Goal: Information Seeking & Learning: Learn about a topic

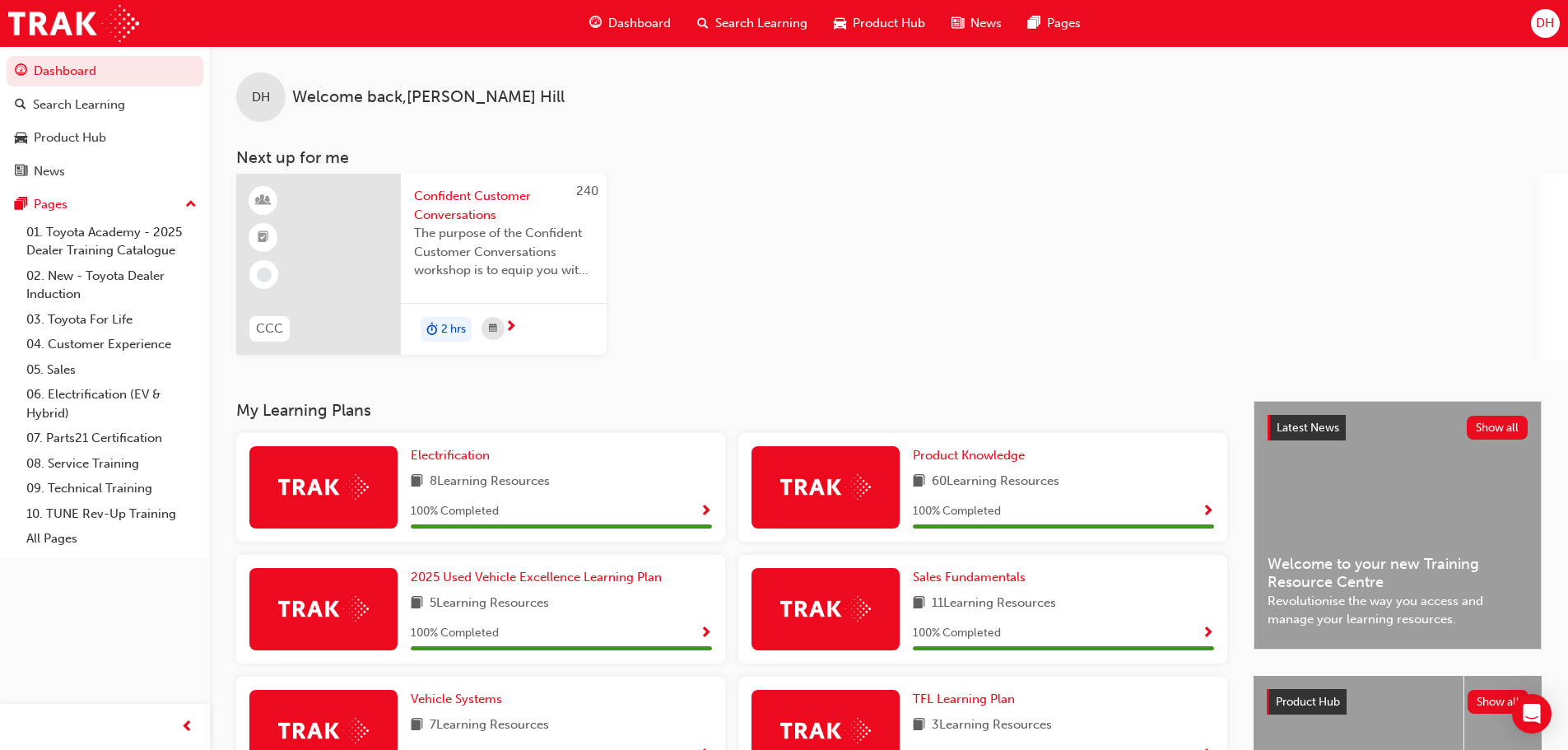
click at [884, 20] on span "Product Hub" at bounding box center [889, 23] width 72 height 19
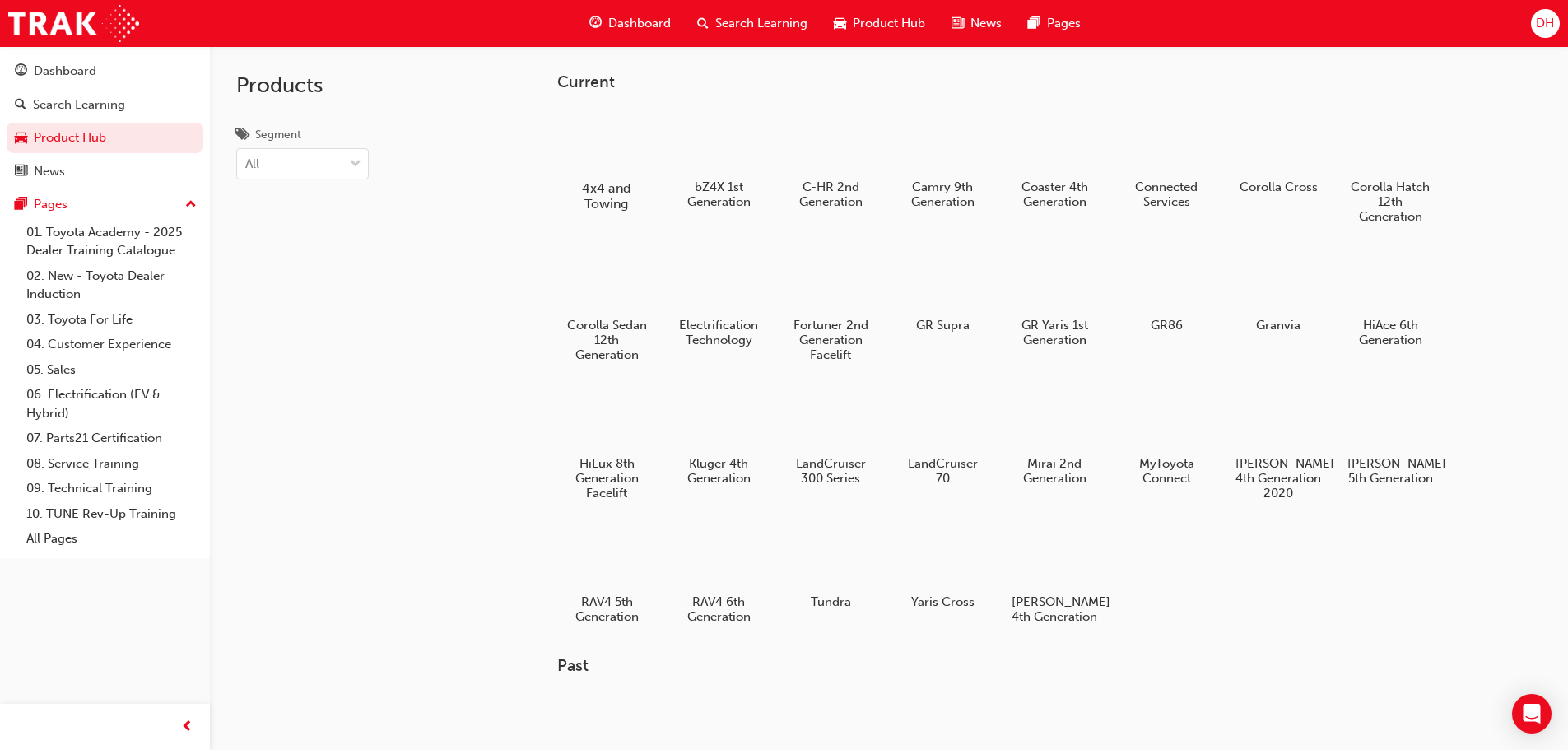
click at [606, 146] on div at bounding box center [606, 140] width 92 height 65
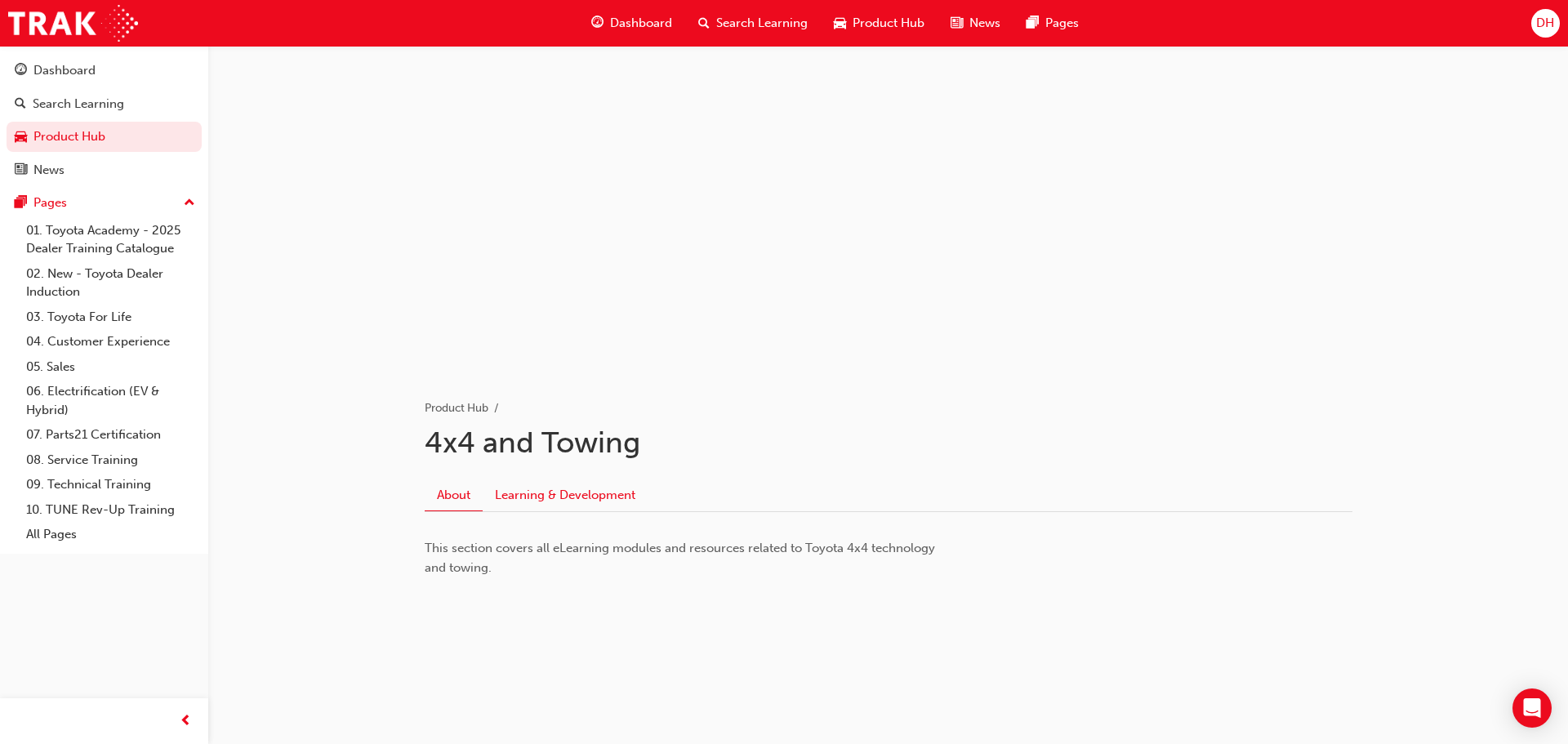
click at [565, 497] on link "Learning & Development" at bounding box center [565, 495] width 165 height 31
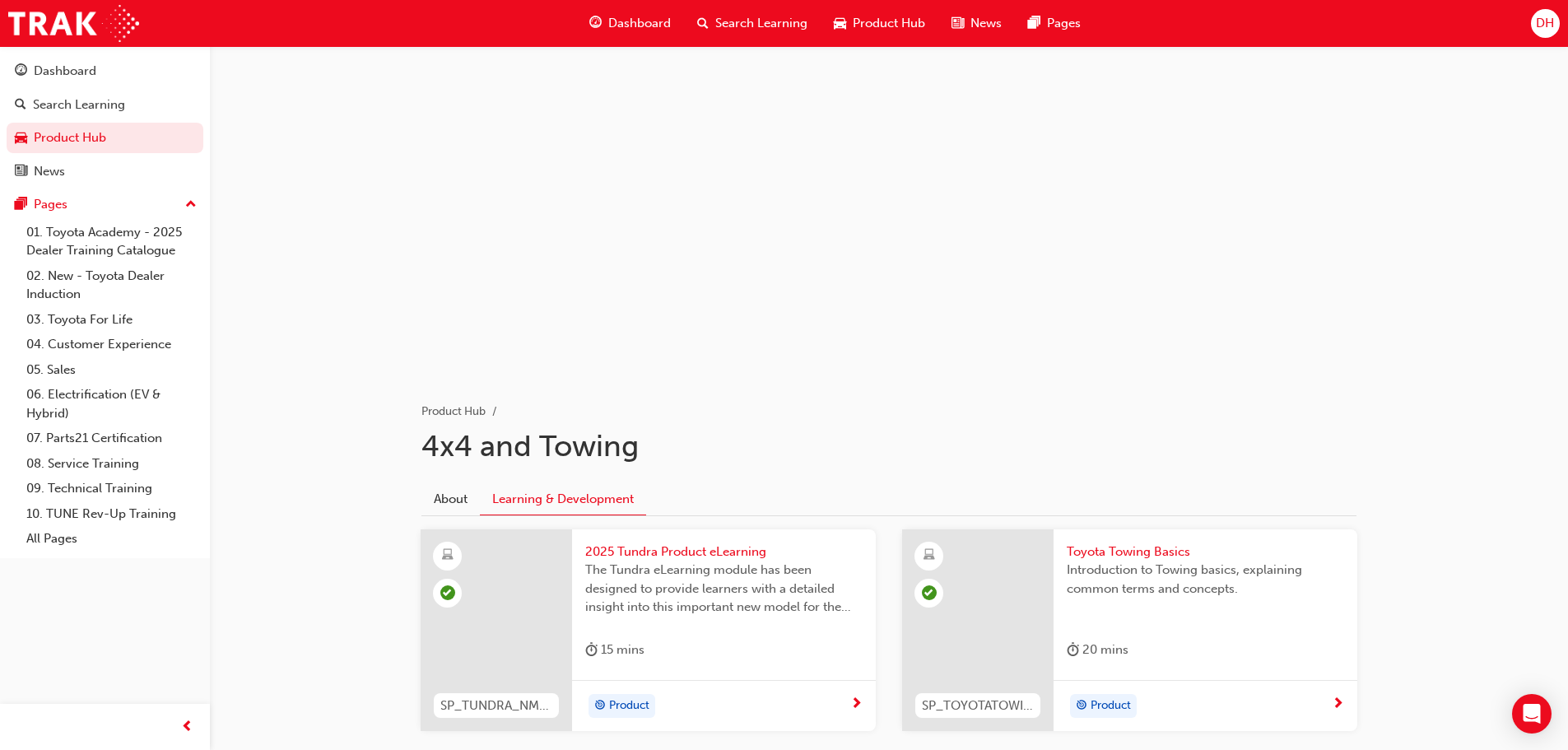
click at [643, 23] on span "Dashboard" at bounding box center [639, 23] width 63 height 19
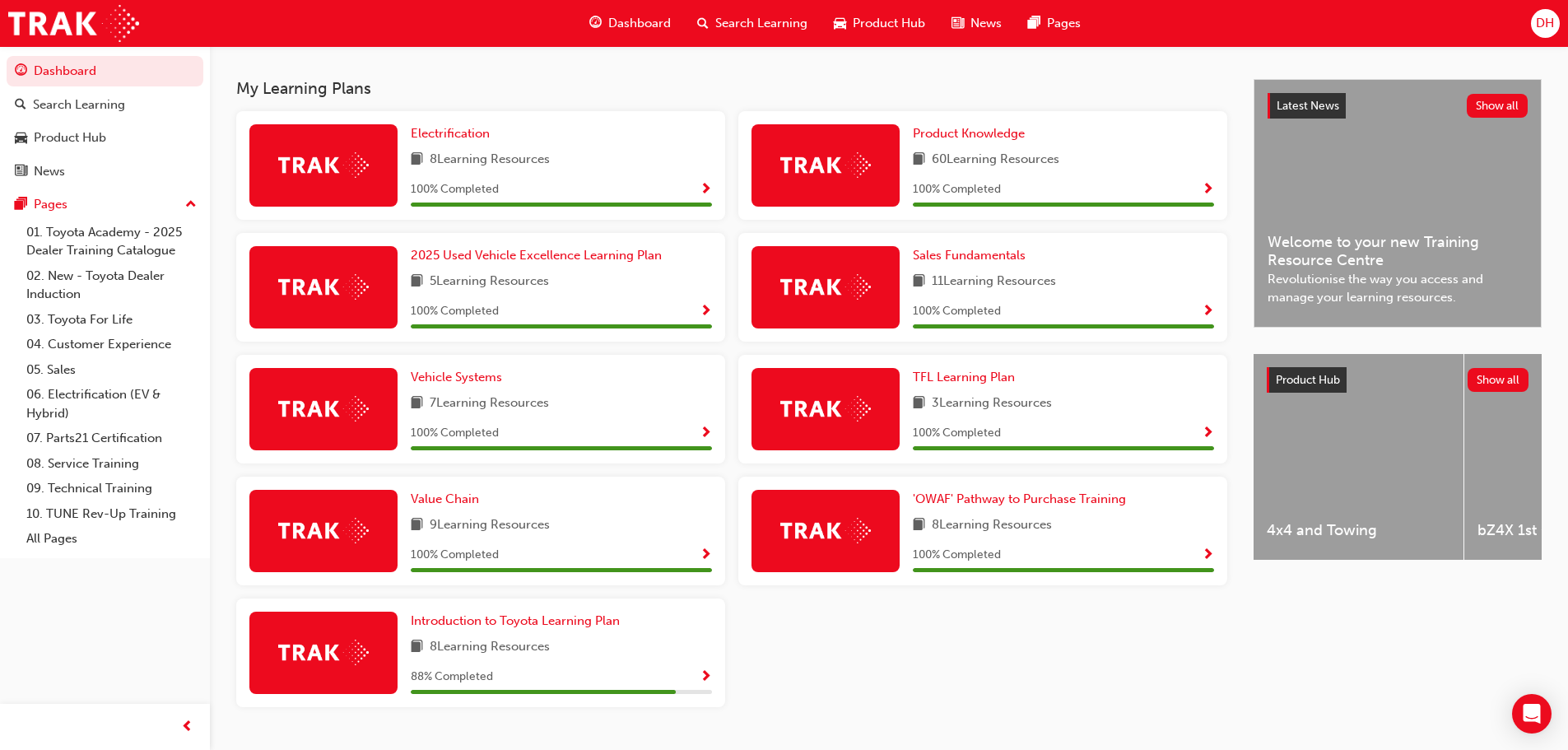
scroll to position [356, 0]
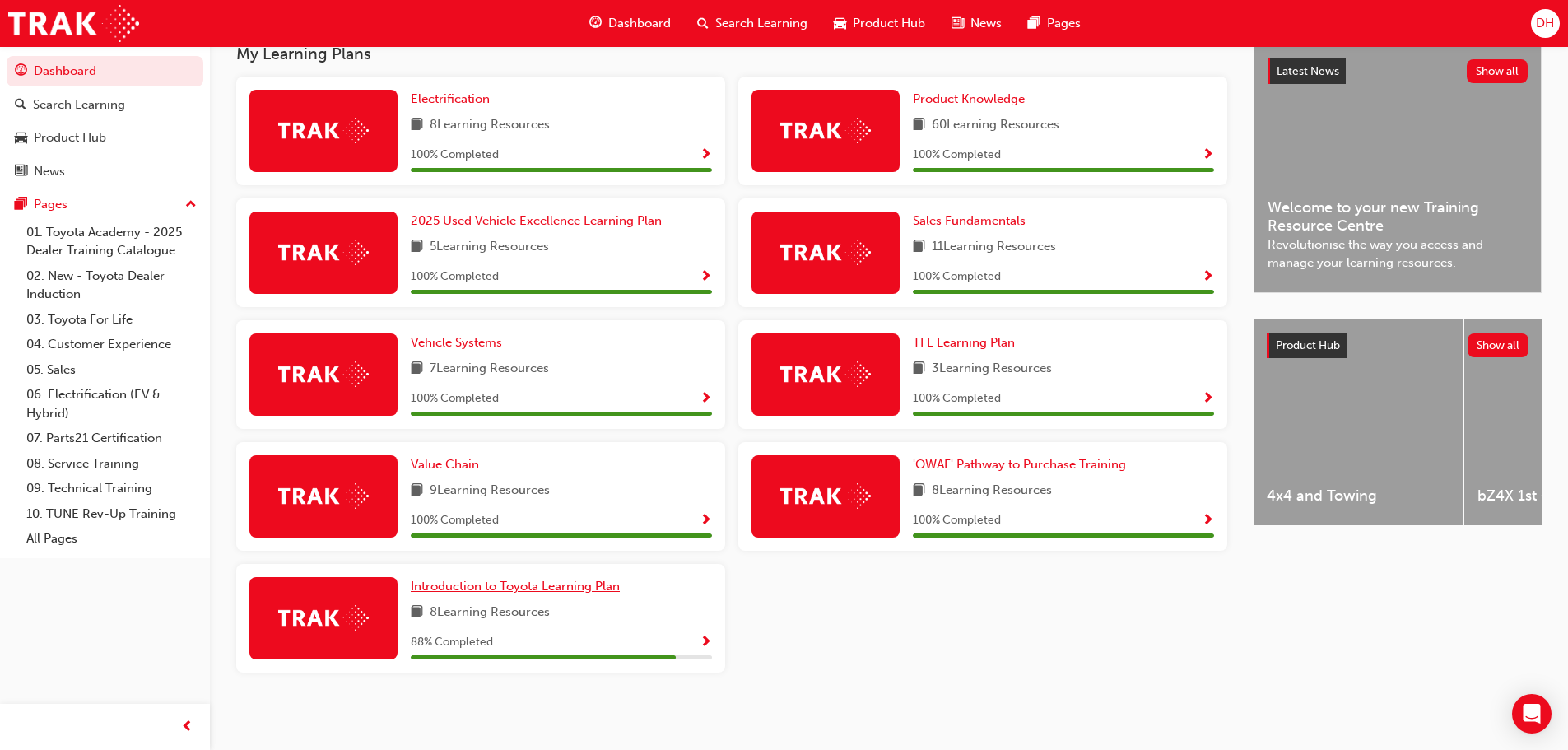
click at [548, 587] on span "Introduction to Toyota Learning Plan" at bounding box center [514, 586] width 209 height 15
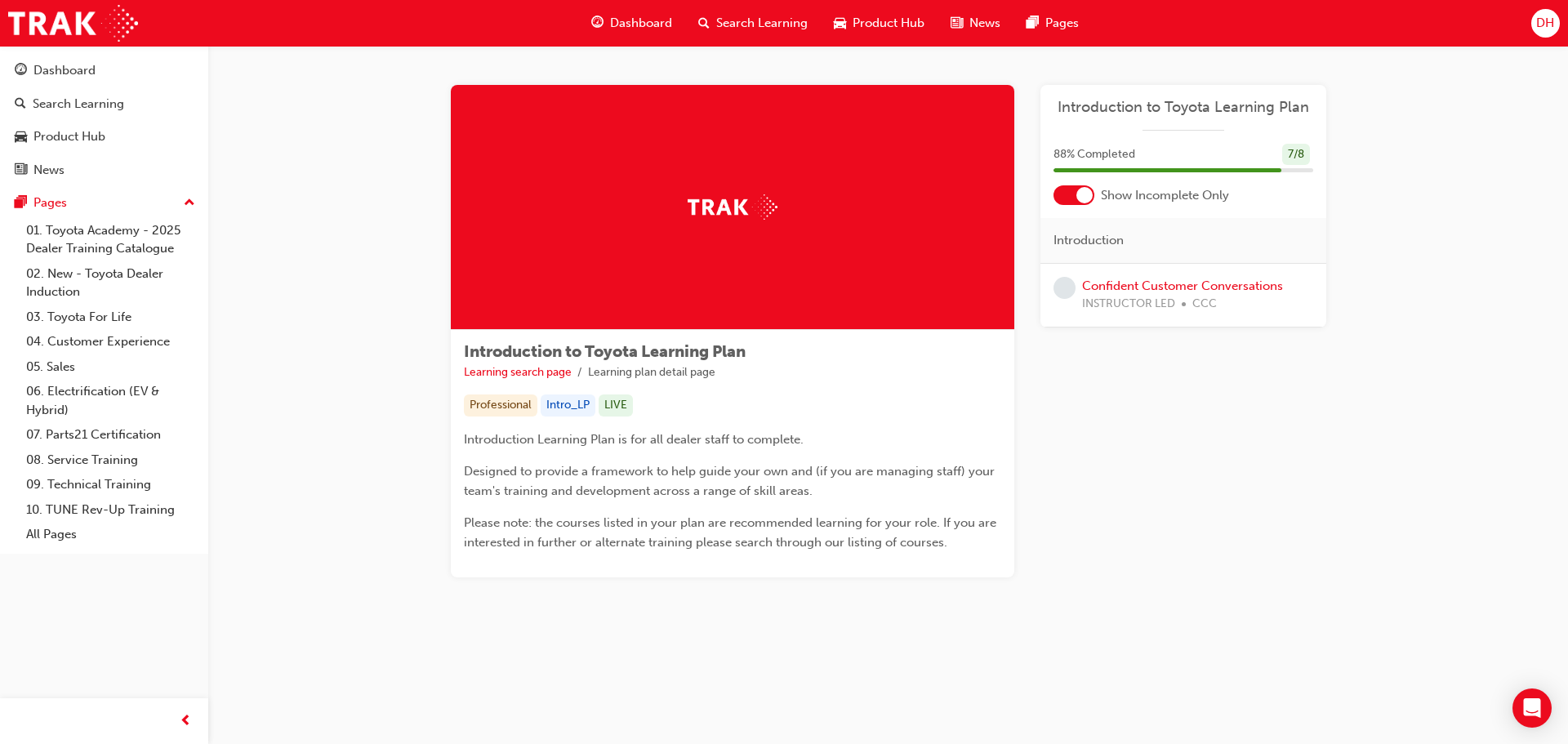
click at [887, 18] on span "Product Hub" at bounding box center [889, 23] width 72 height 18
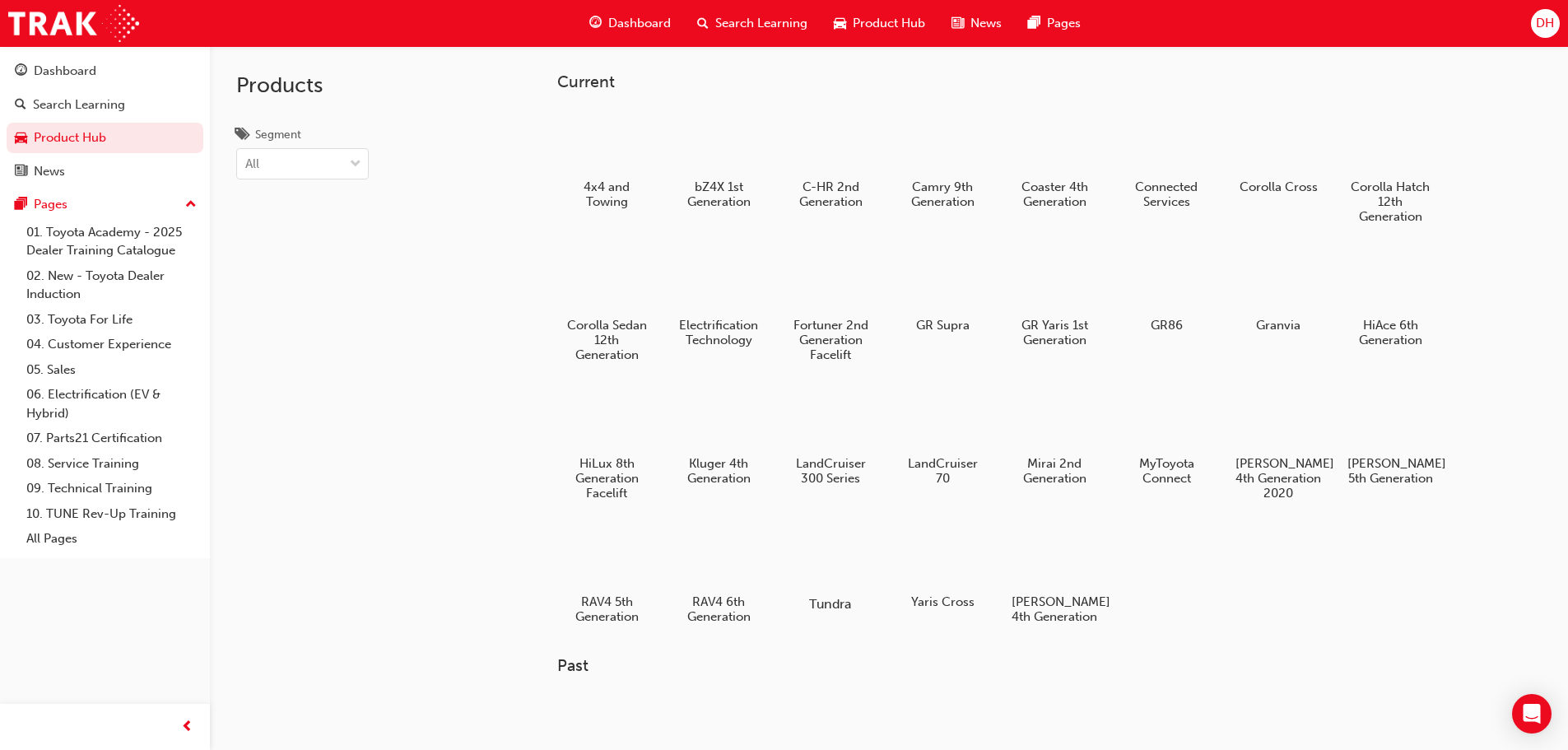
click at [834, 554] on div at bounding box center [830, 556] width 92 height 65
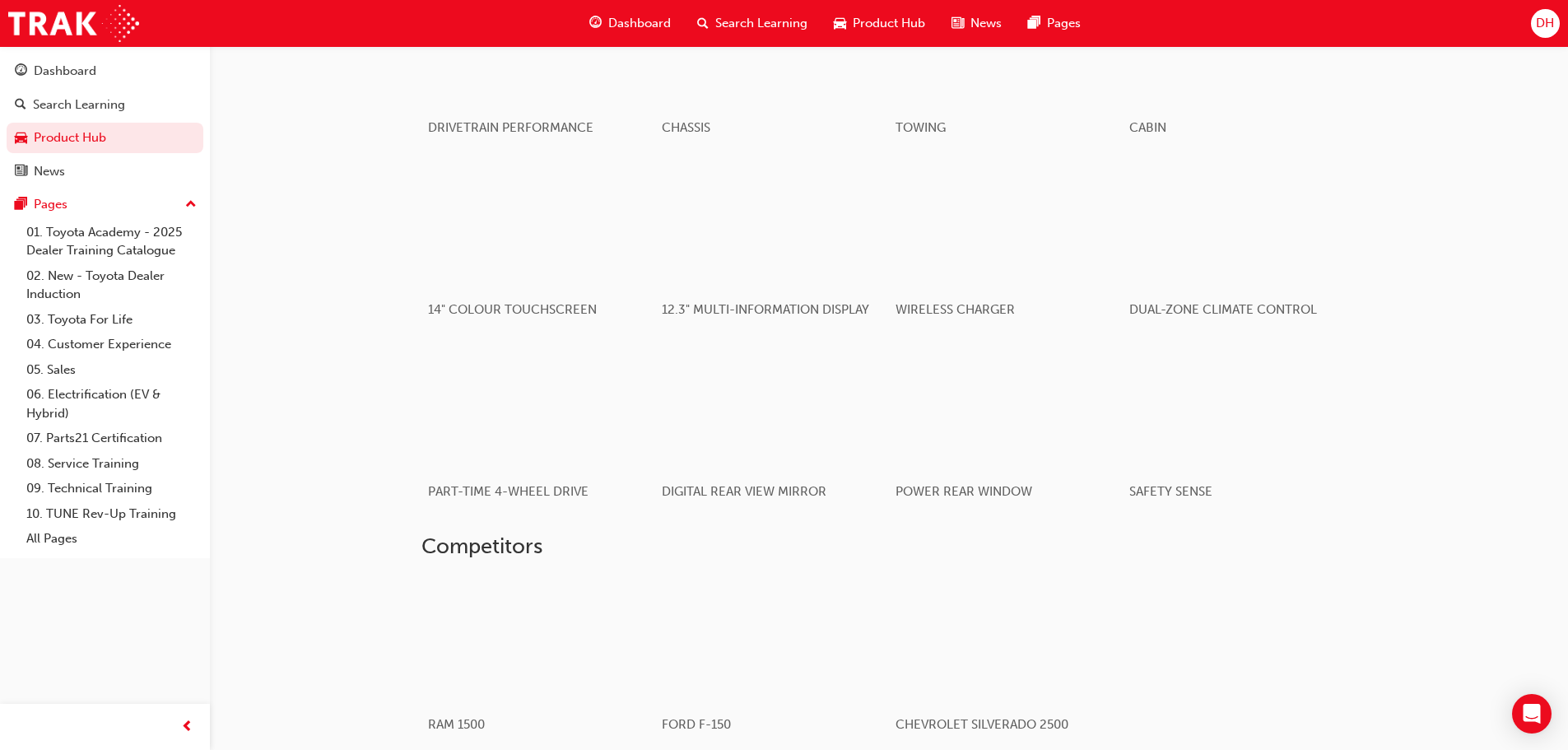
scroll to position [1219, 0]
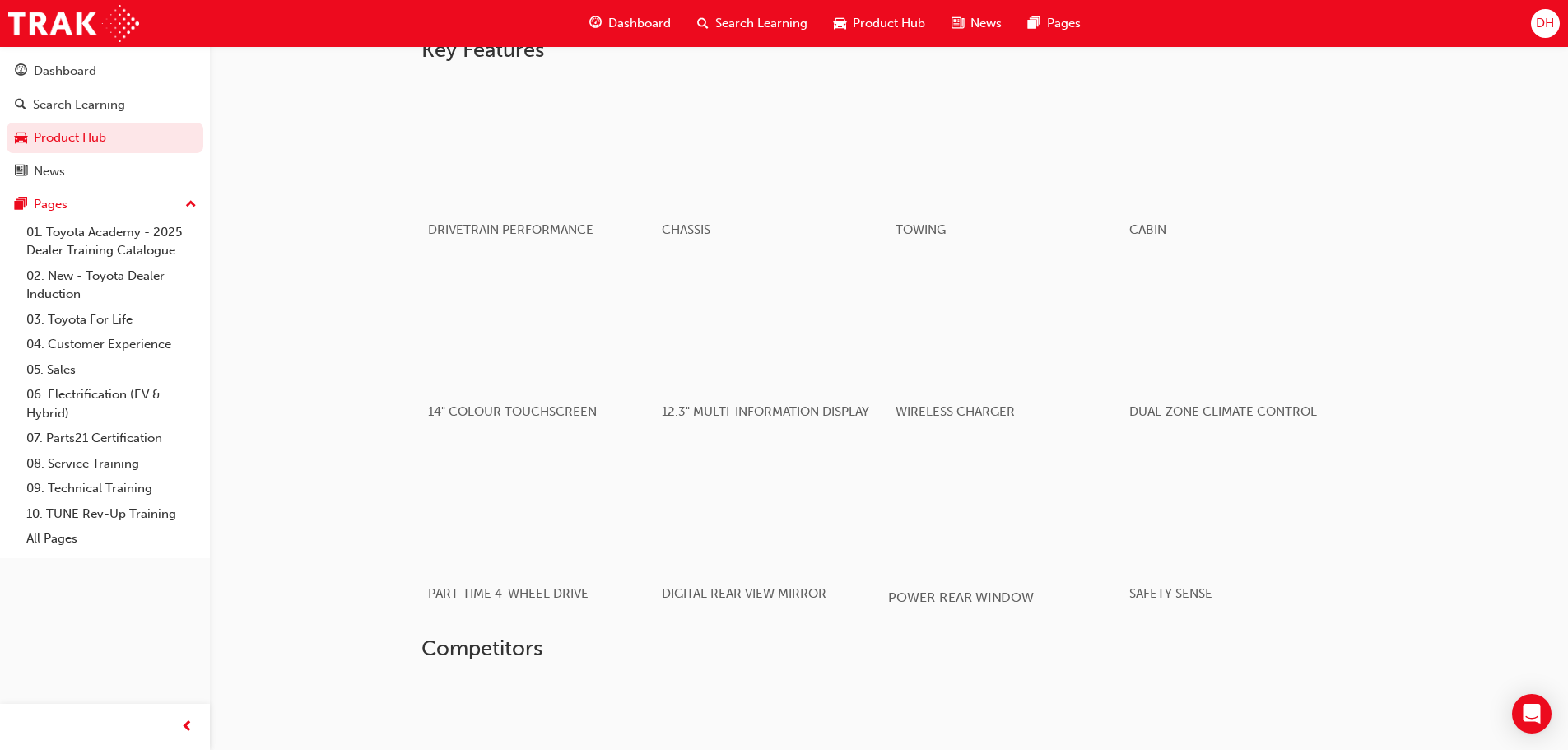
click at [973, 486] on div "button" at bounding box center [1005, 506] width 235 height 131
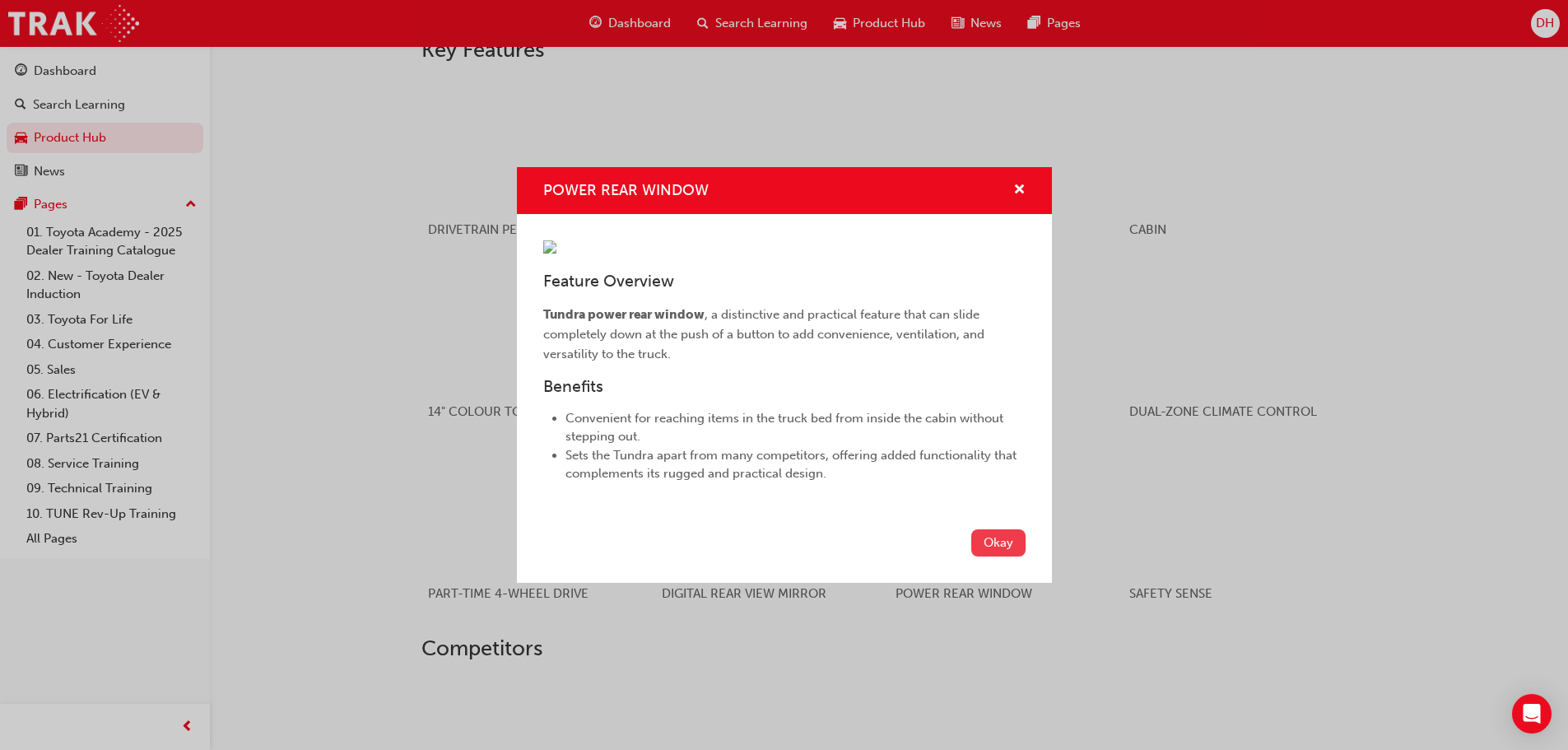
click at [987, 557] on button "Okay" at bounding box center [999, 543] width 55 height 27
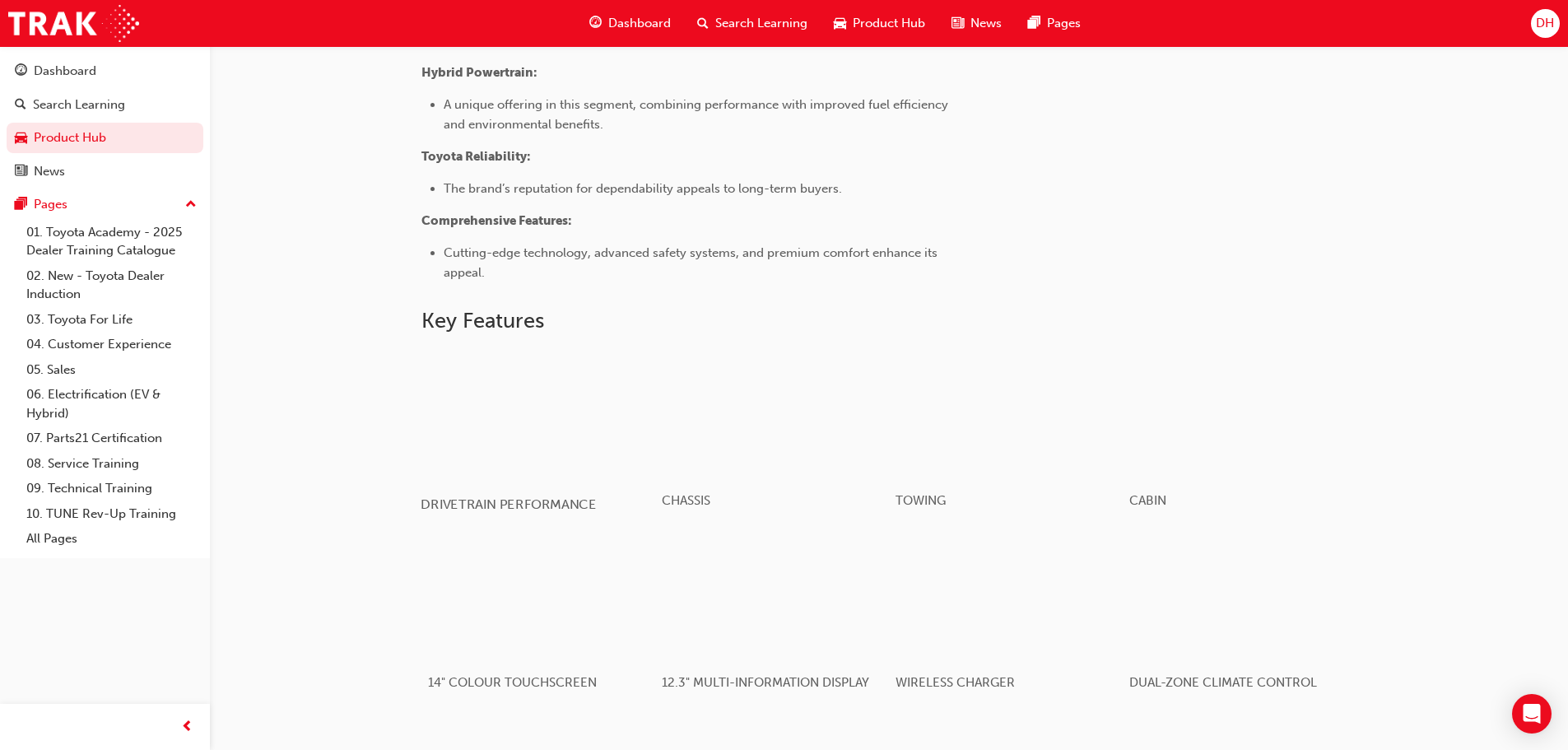
scroll to position [944, 0]
click at [594, 423] on div "button" at bounding box center [538, 416] width 235 height 131
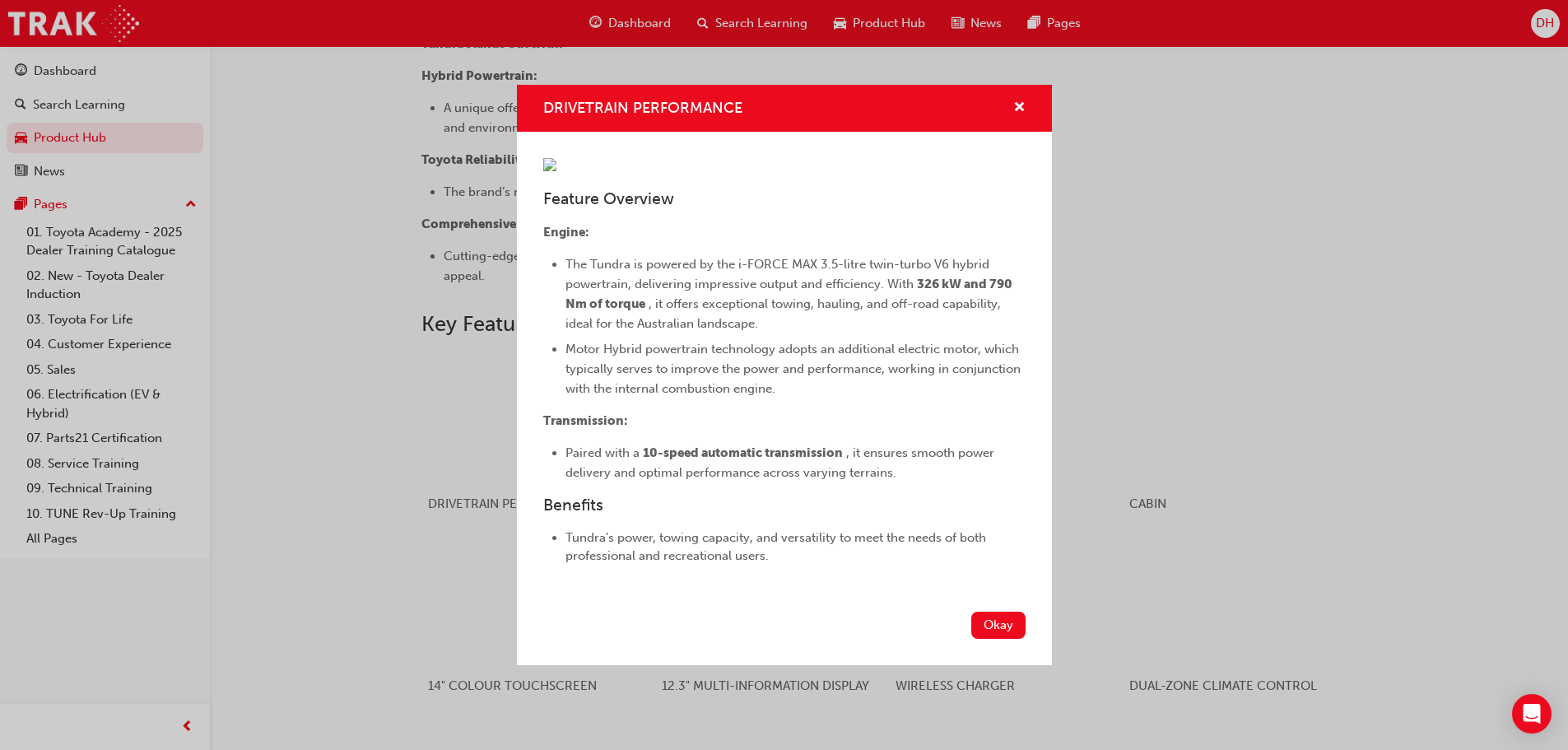
scroll to position [72, 0]
click at [996, 639] on button "Okay" at bounding box center [999, 625] width 55 height 27
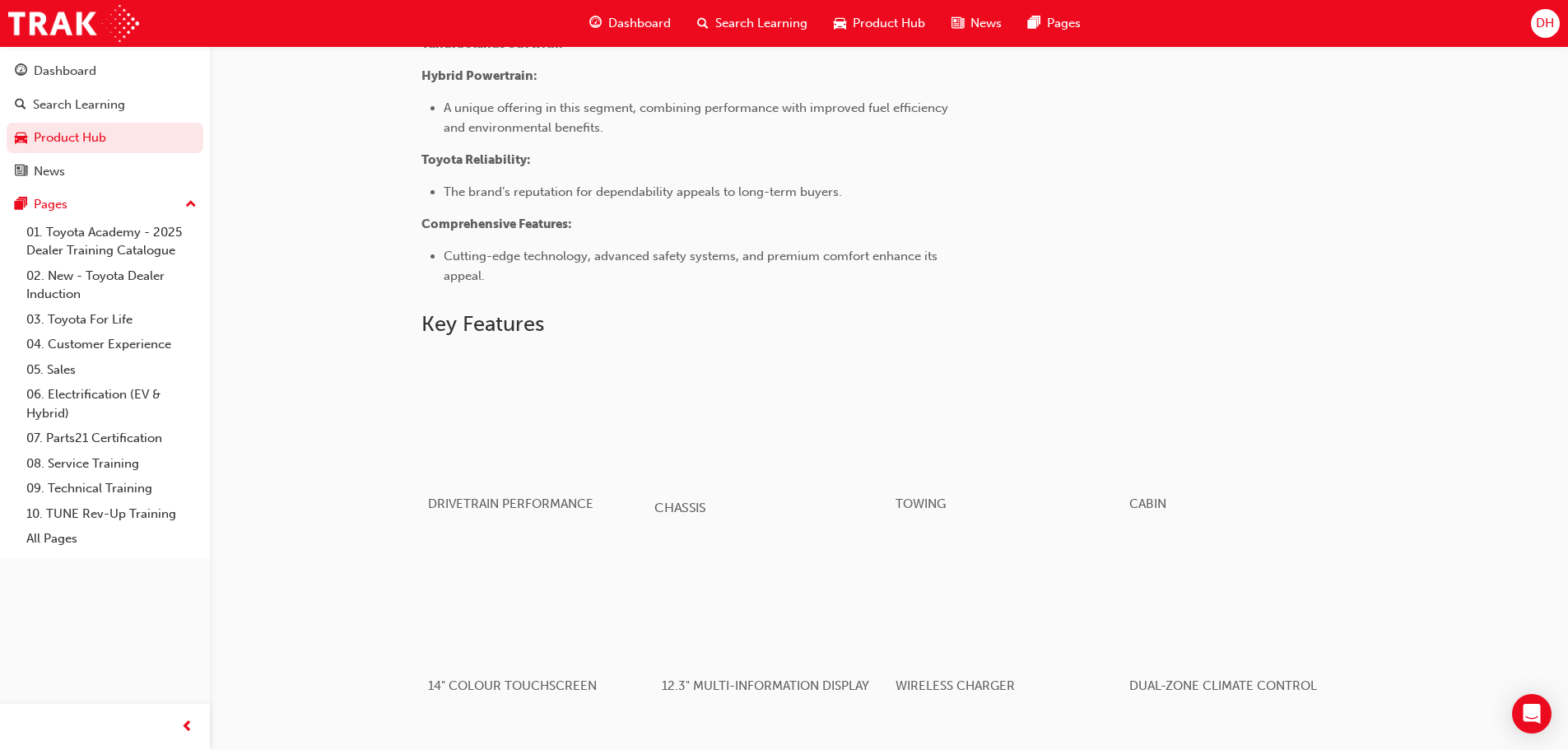
click at [790, 414] on div "button" at bounding box center [772, 416] width 235 height 131
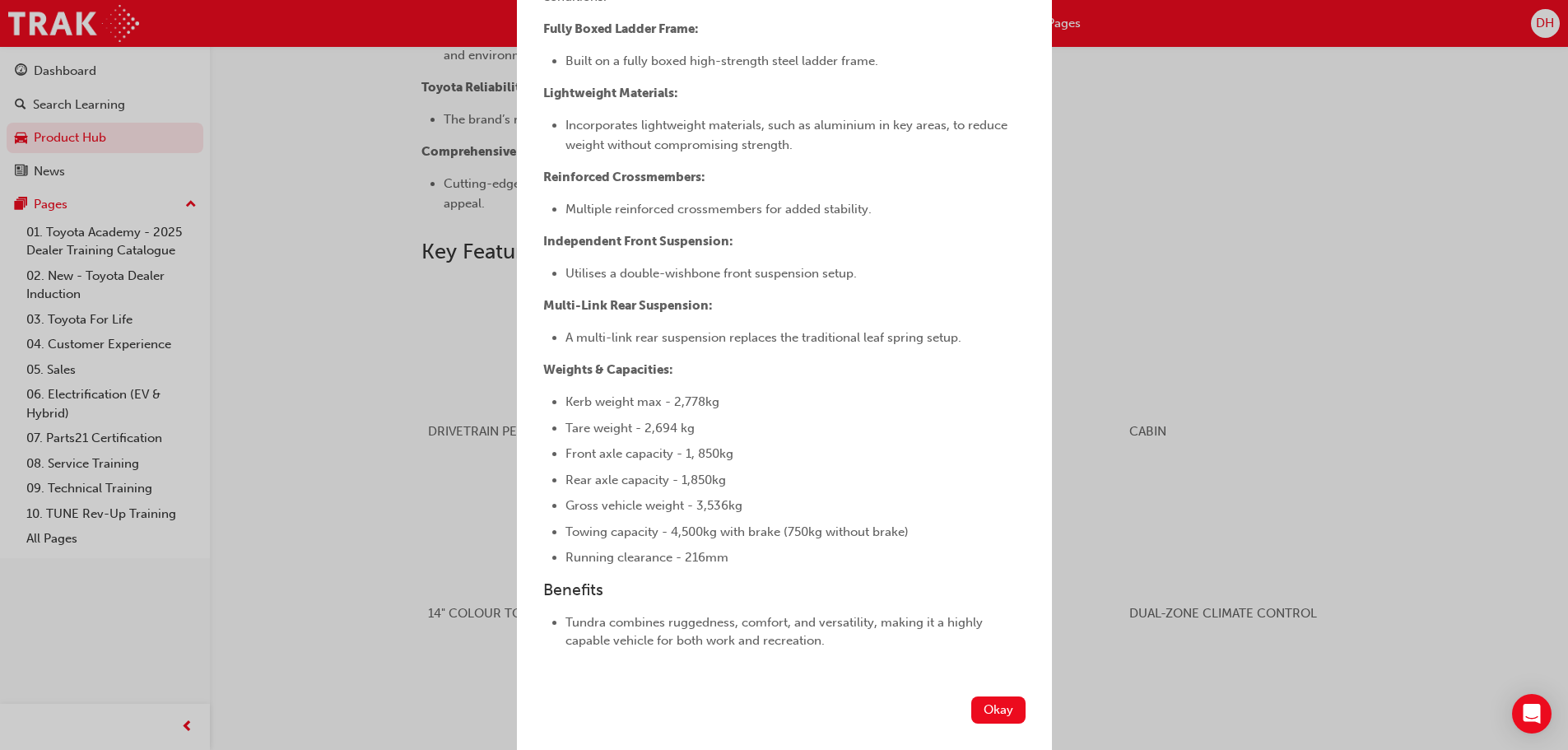
scroll to position [1026, 0]
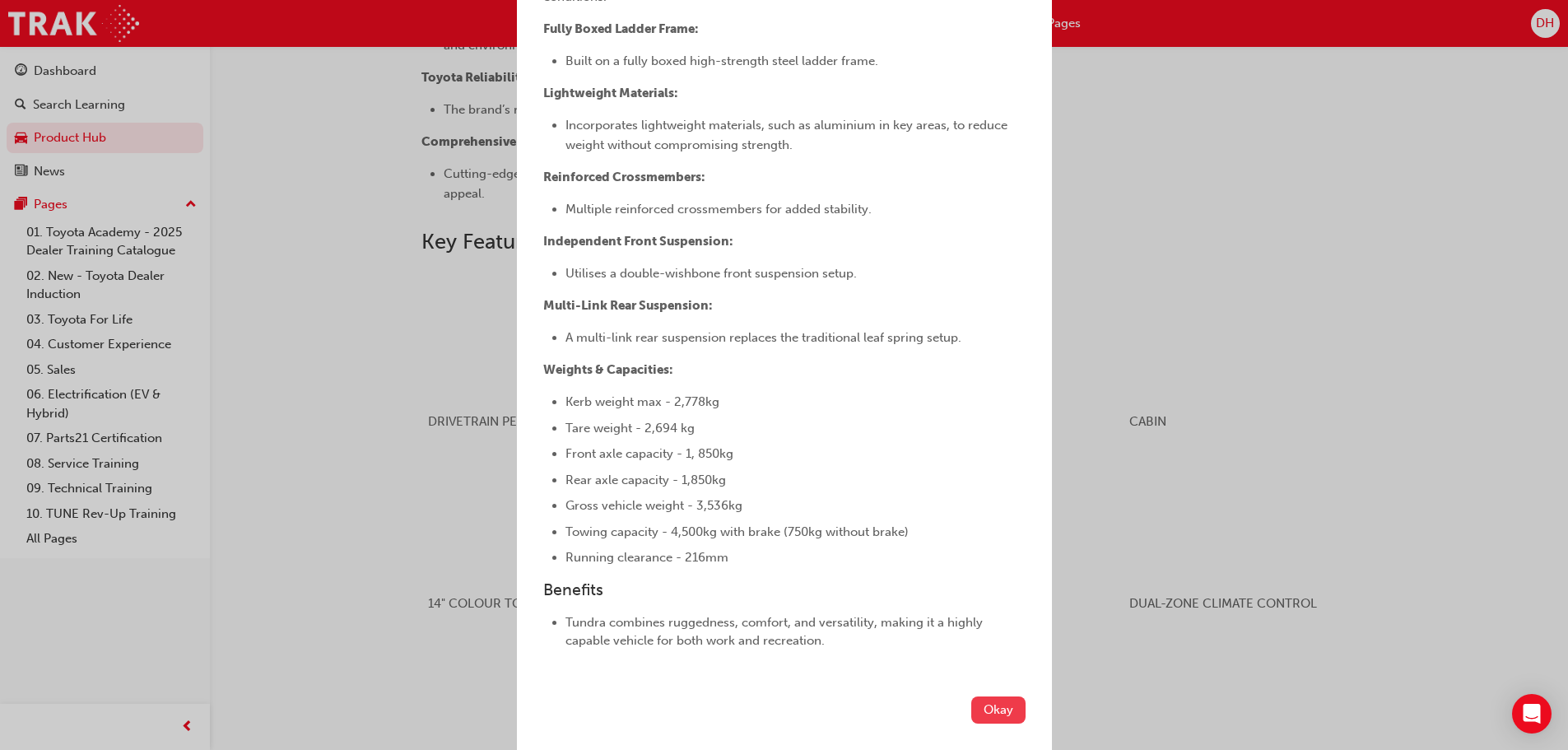
click at [989, 709] on button "Okay" at bounding box center [999, 709] width 55 height 27
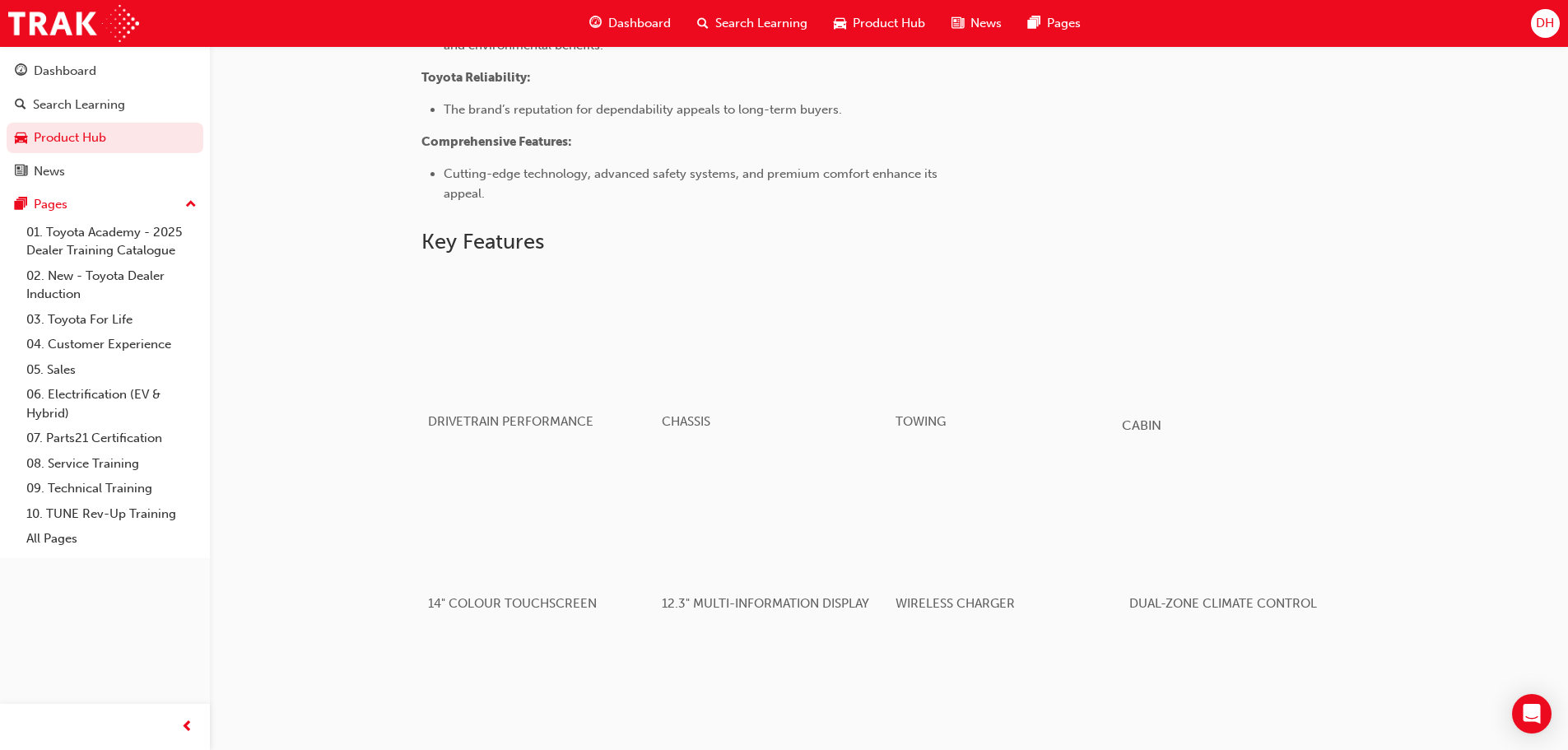
click at [1205, 338] on div "button" at bounding box center [1239, 334] width 235 height 131
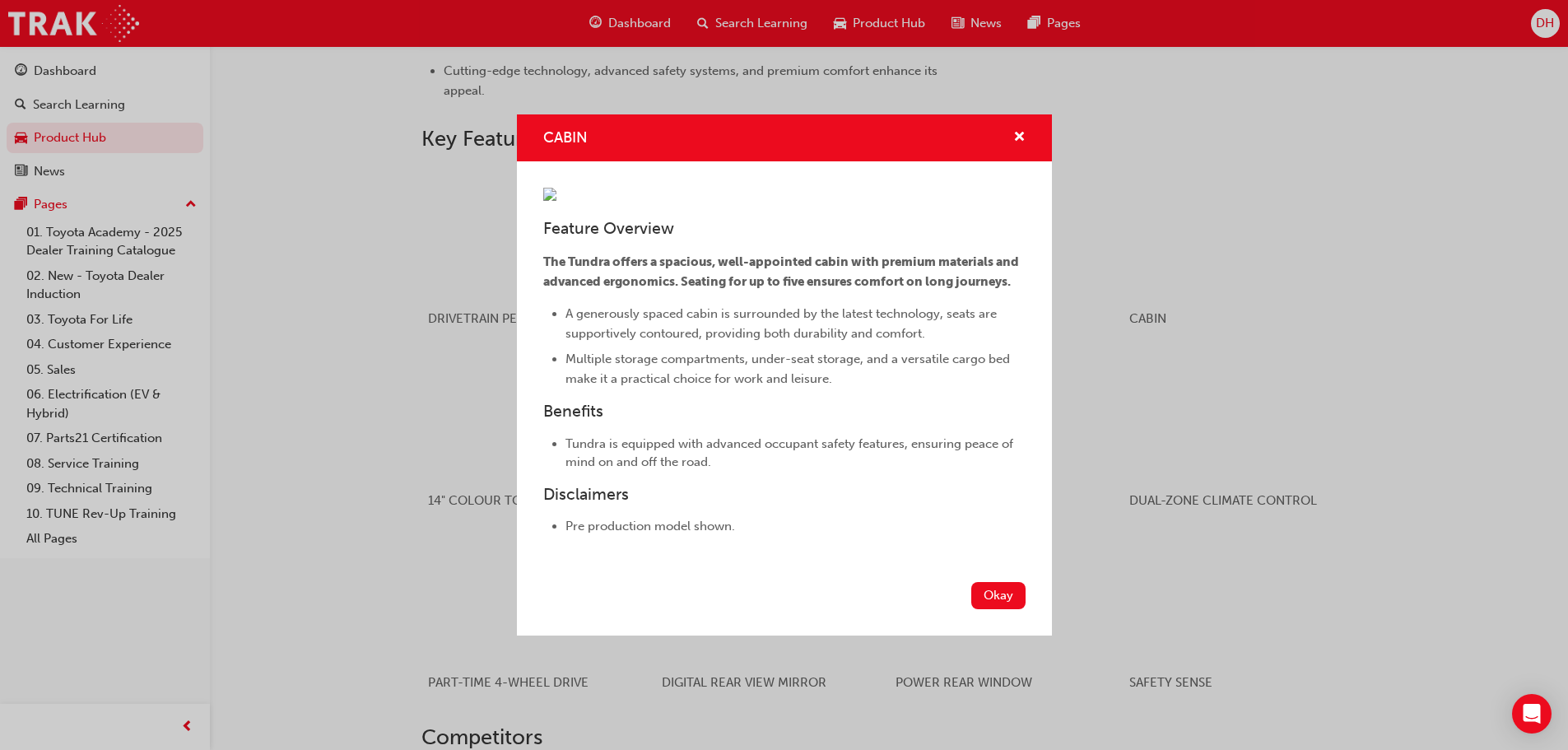
scroll to position [1136, 0]
drag, startPoint x: 994, startPoint y: 739, endPoint x: 996, endPoint y: 707, distance: 32.1
click at [994, 609] on button "Okay" at bounding box center [999, 595] width 55 height 27
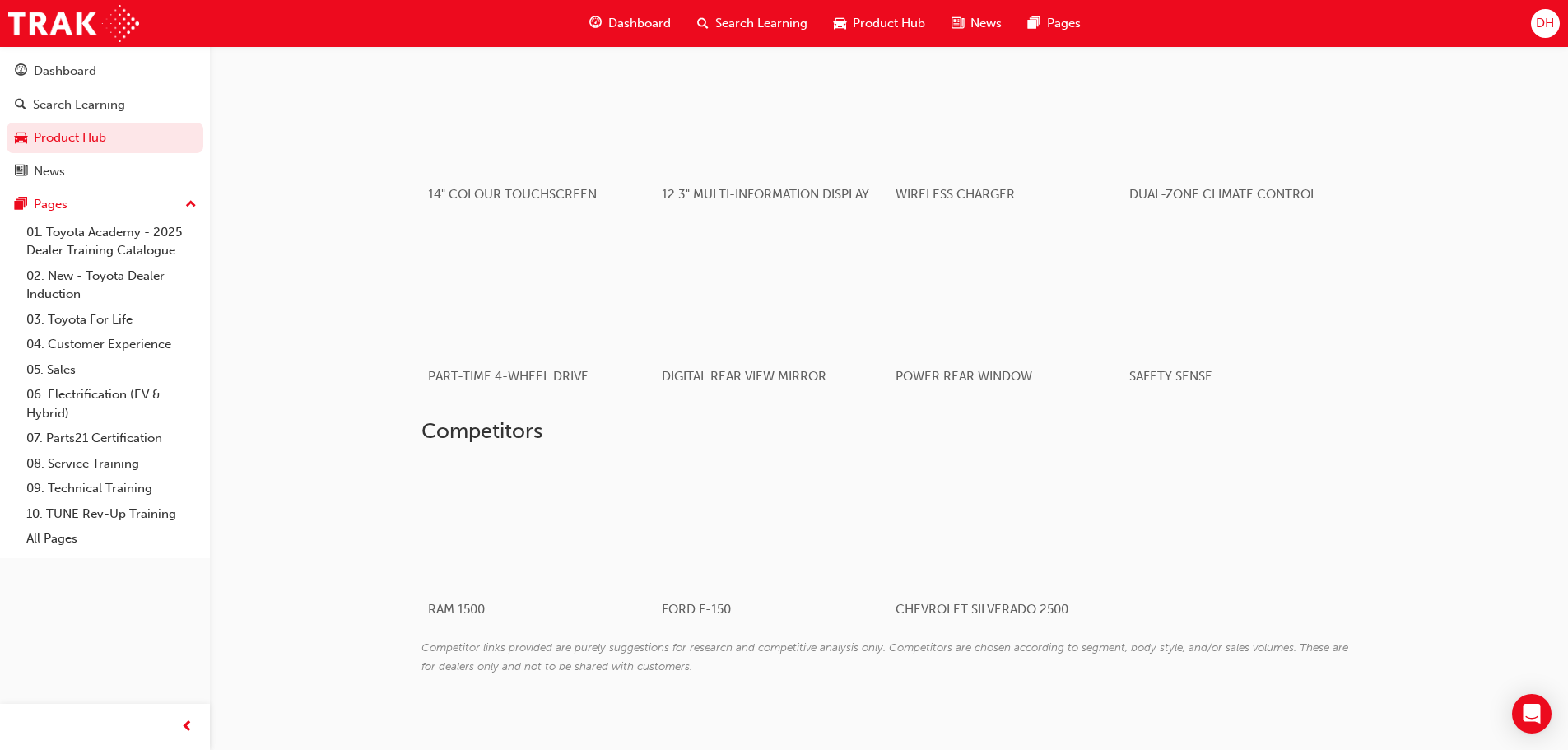
scroll to position [1438, 0]
click at [970, 494] on div at bounding box center [986, 521] width 196 height 131
